Goal: Information Seeking & Learning: Understand process/instructions

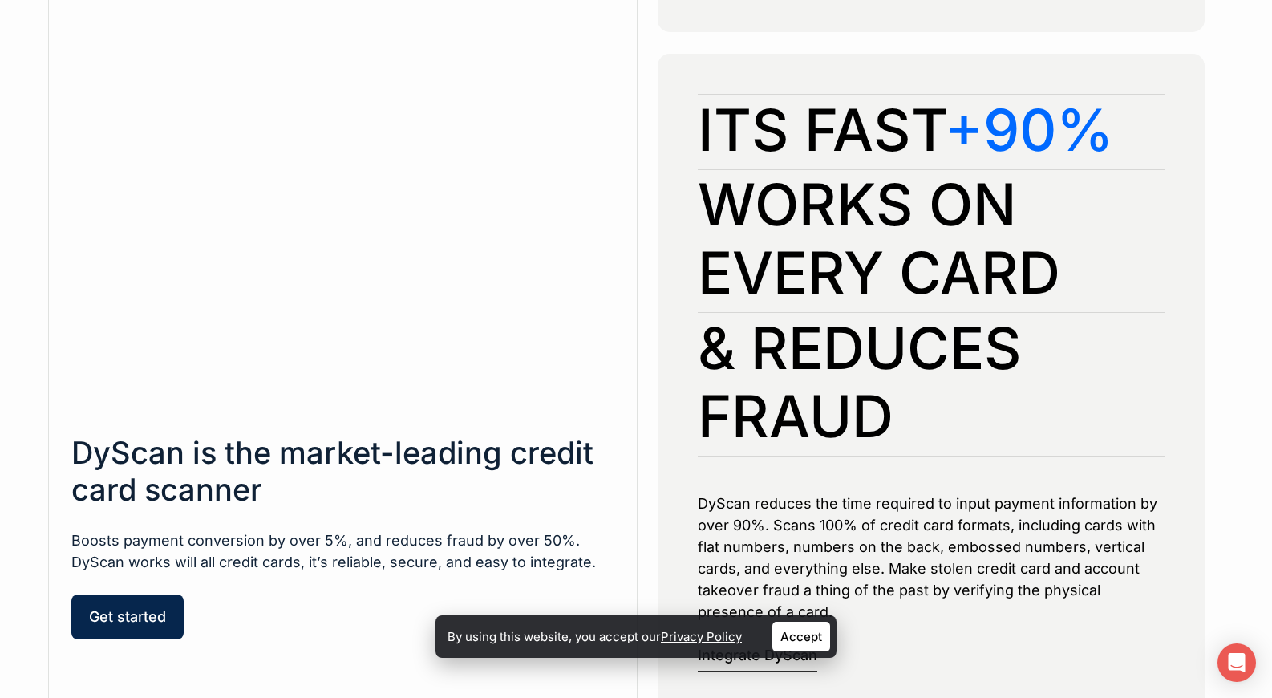
scroll to position [1186, 0]
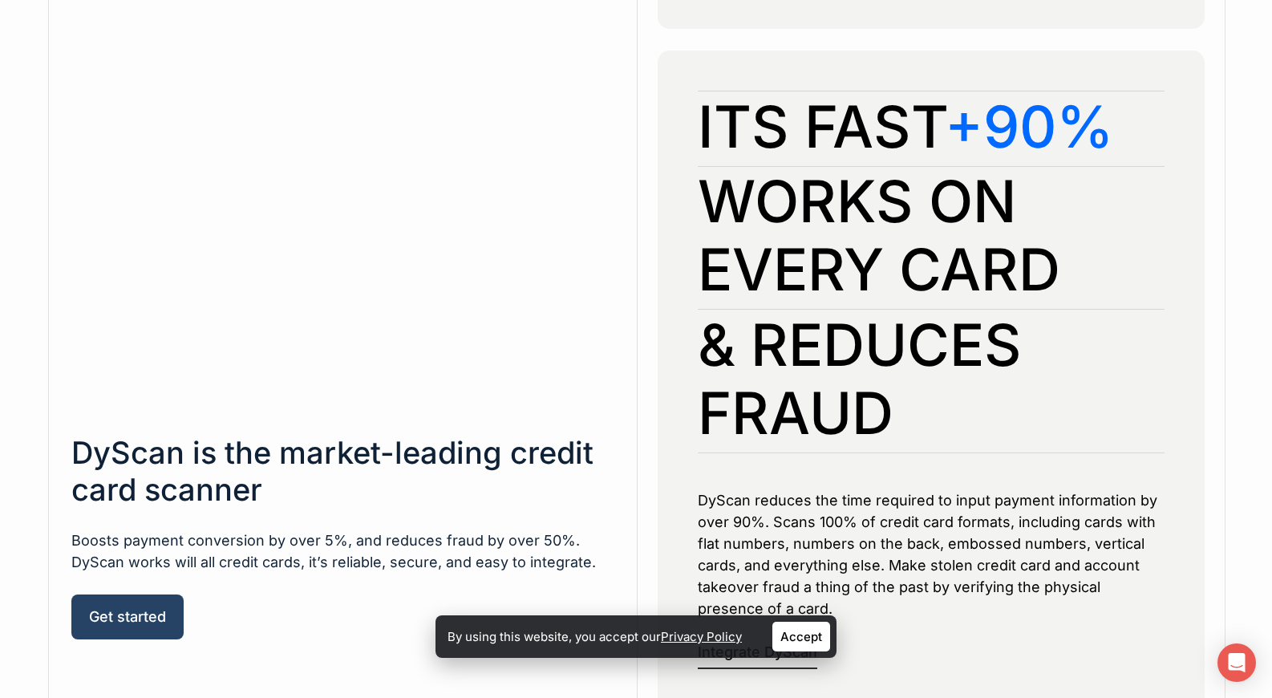
click at [128, 609] on span "Get started" at bounding box center [127, 617] width 77 height 16
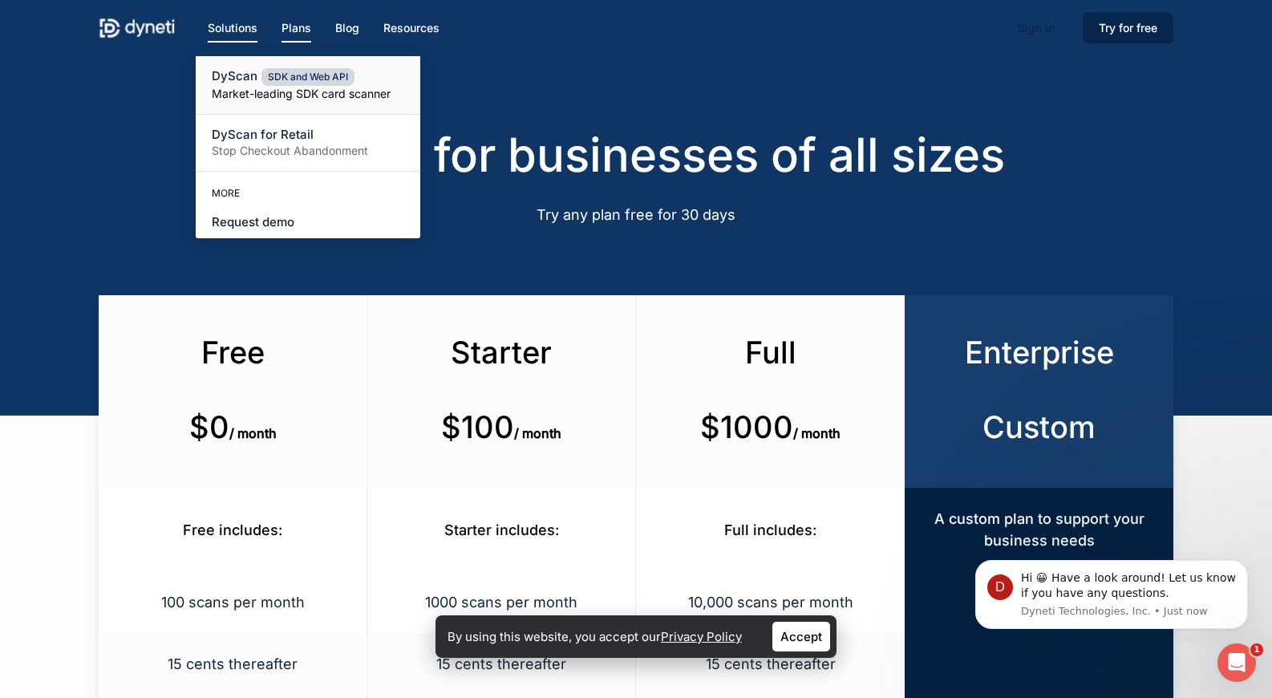
click at [228, 93] on small "Market-leading SDK card scanner" at bounding box center [308, 94] width 193 height 16
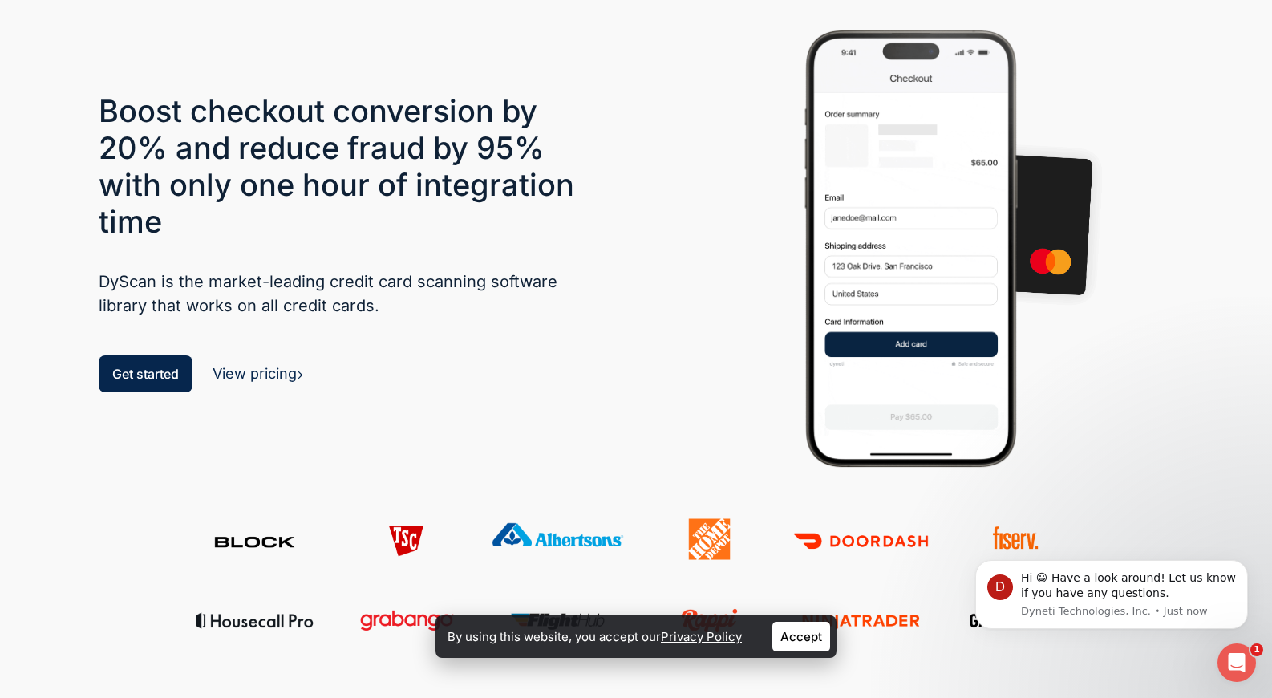
scroll to position [76, 0]
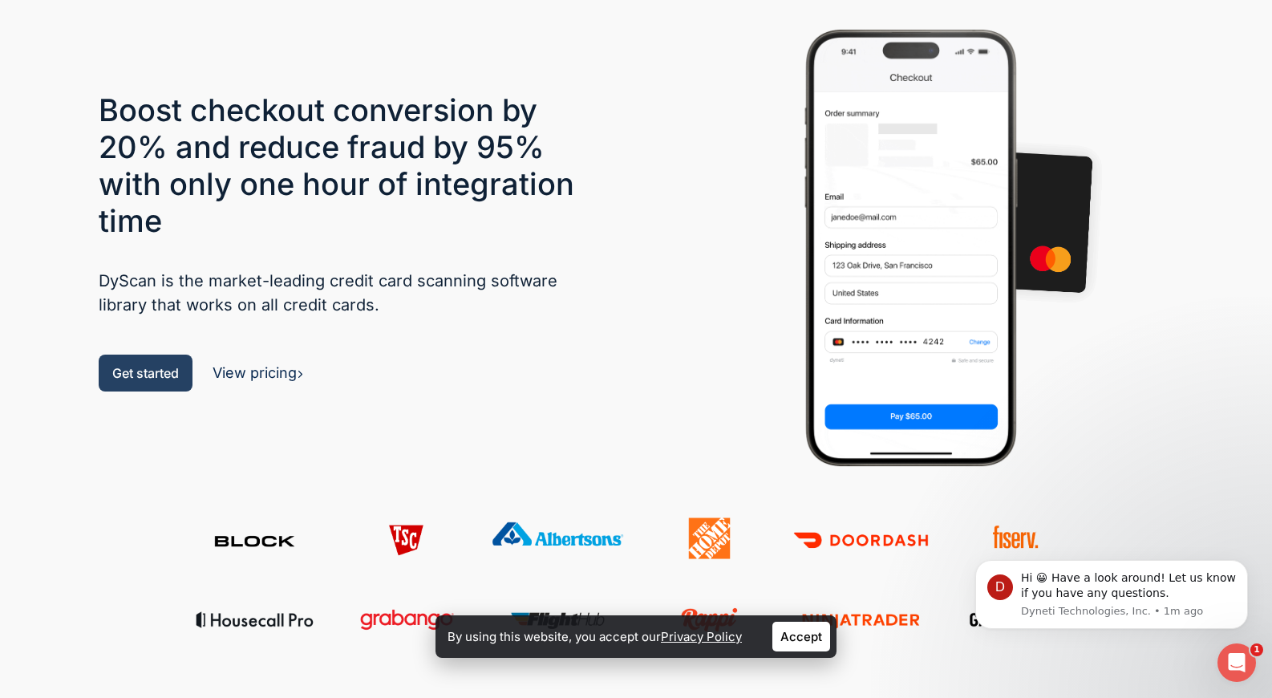
click at [164, 383] on link "Get started" at bounding box center [146, 373] width 94 height 37
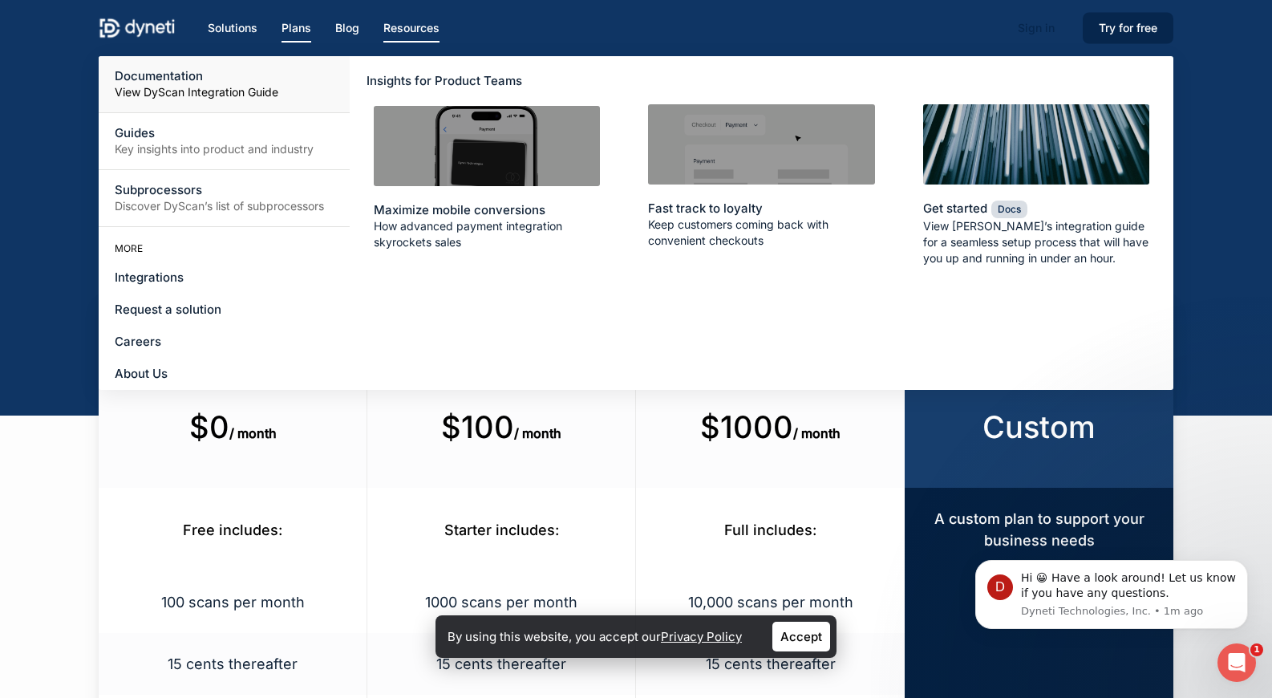
click at [184, 84] on small "View DyScan Integration Guide" at bounding box center [224, 92] width 219 height 16
